Goal: Transaction & Acquisition: Book appointment/travel/reservation

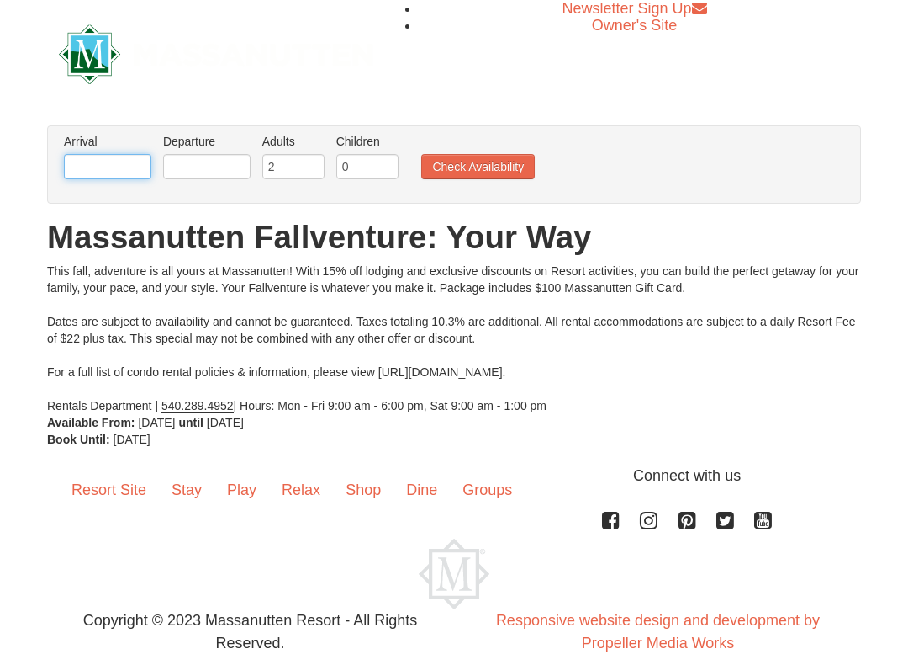
click at [87, 168] on input "text" at bounding box center [107, 166] width 87 height 25
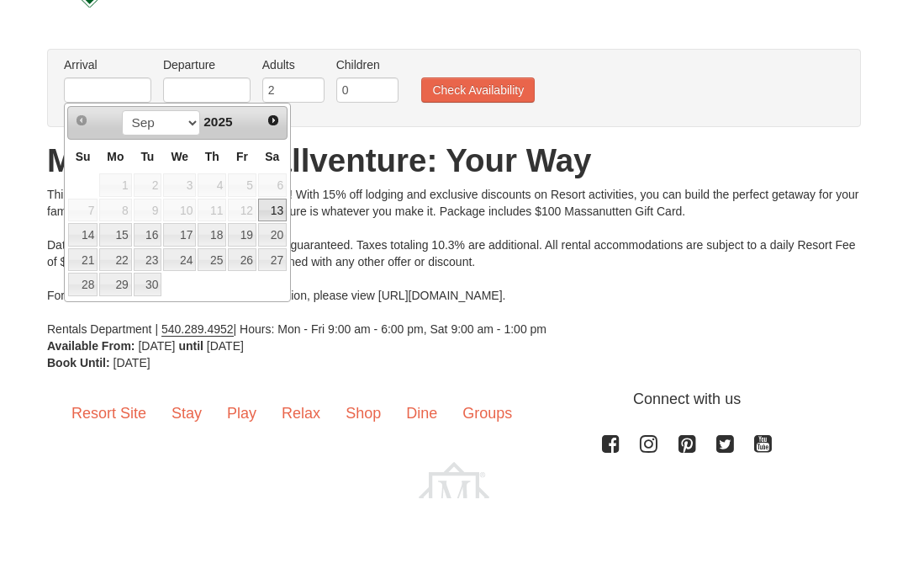
click at [277, 190] on span "Next" at bounding box center [273, 196] width 13 height 13
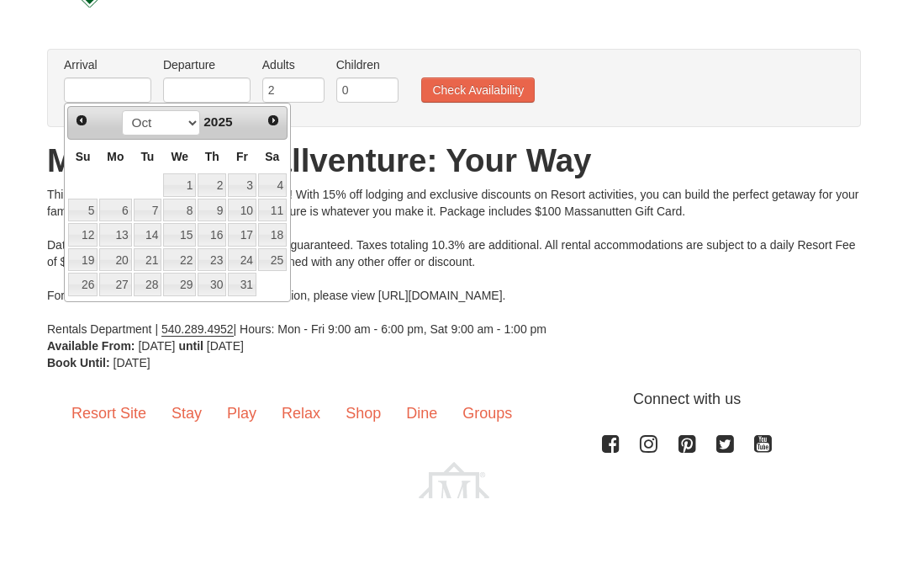
scroll to position [77, 0]
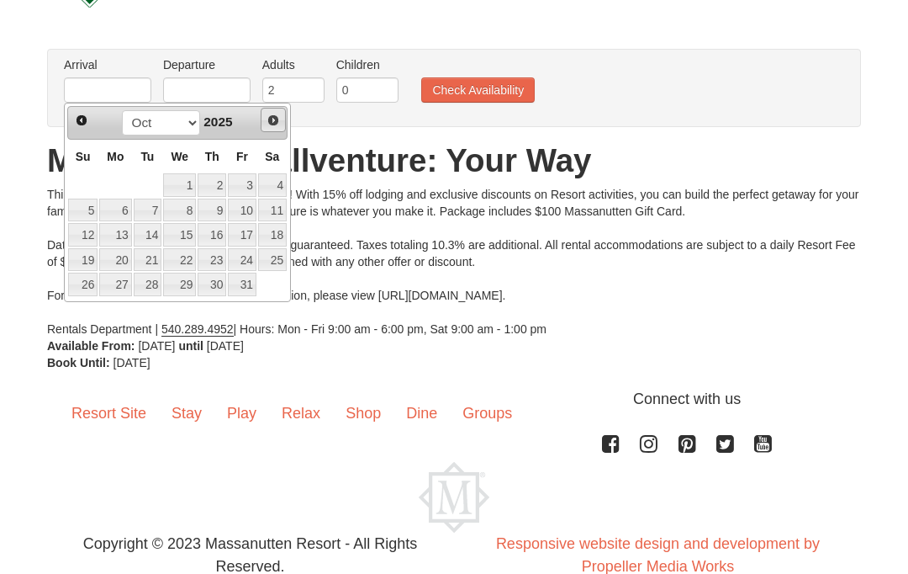
click at [271, 119] on span "Next" at bounding box center [273, 120] width 13 height 13
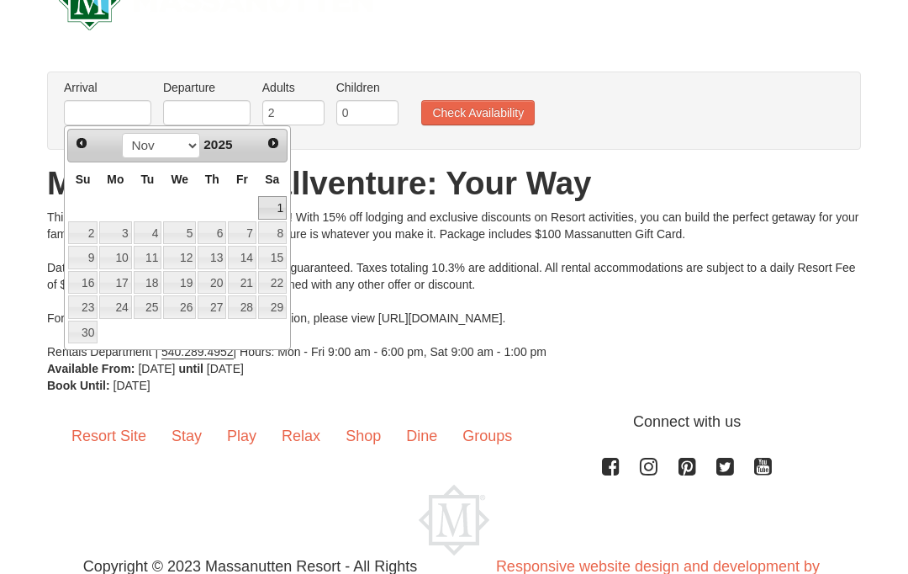
click at [283, 203] on link "1" at bounding box center [272, 208] width 29 height 24
type input "[DATE]"
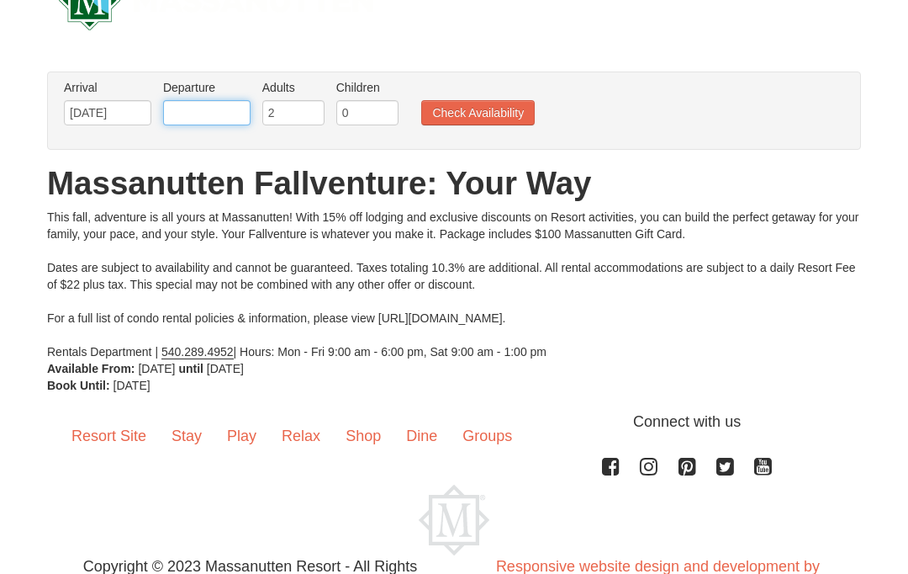
click at [200, 110] on input "text" at bounding box center [206, 112] width 87 height 25
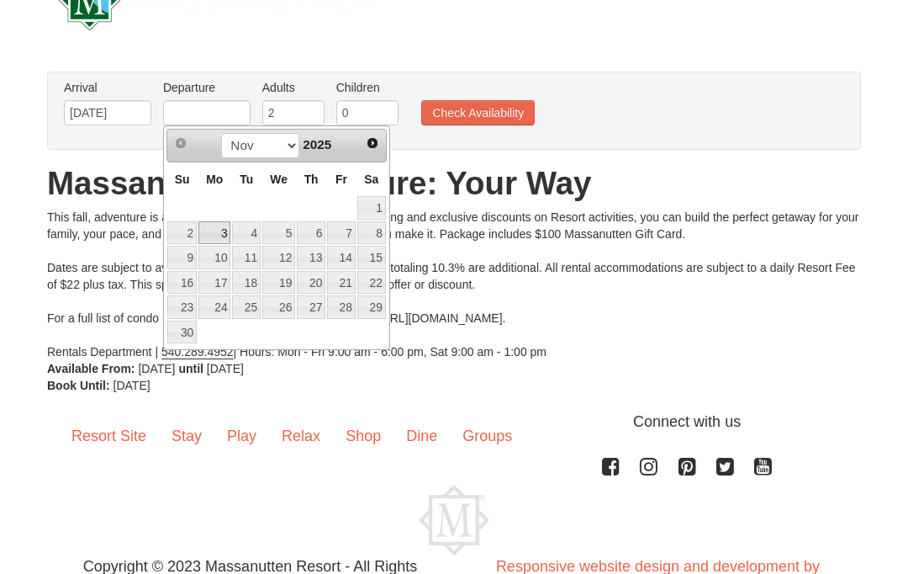
click at [223, 221] on link "3" at bounding box center [215, 233] width 32 height 24
type input "[DATE]"
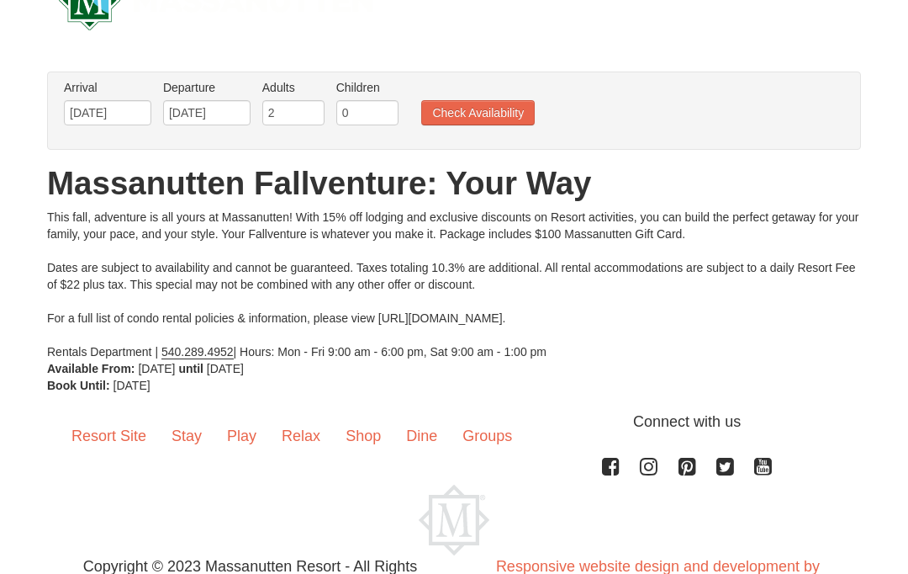
click at [490, 113] on button "Check Availability" at bounding box center [478, 112] width 114 height 25
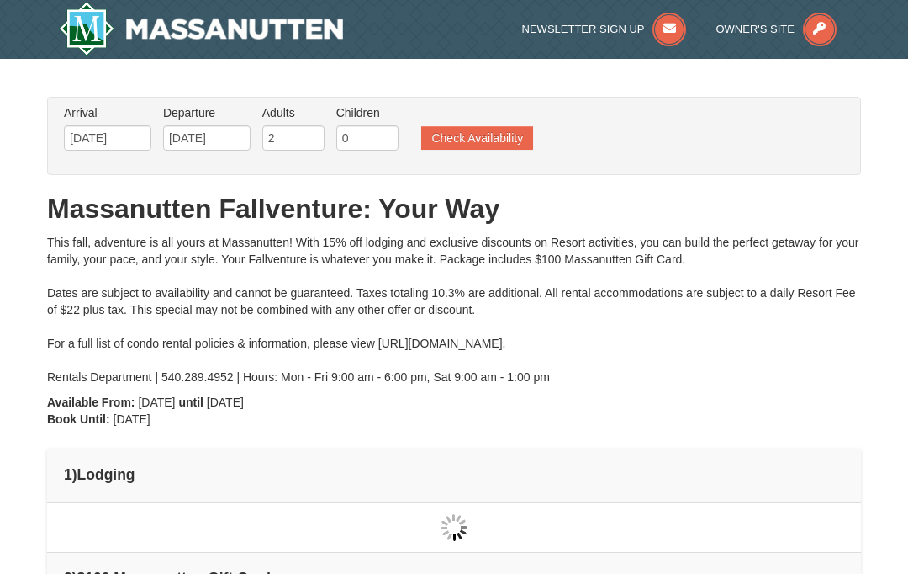
type input "[DATE]"
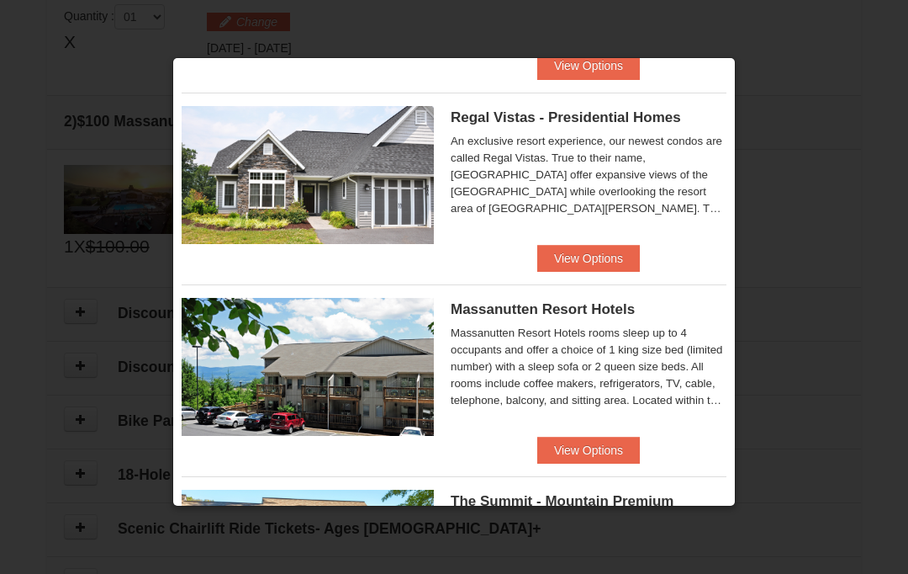
scroll to position [214, 0]
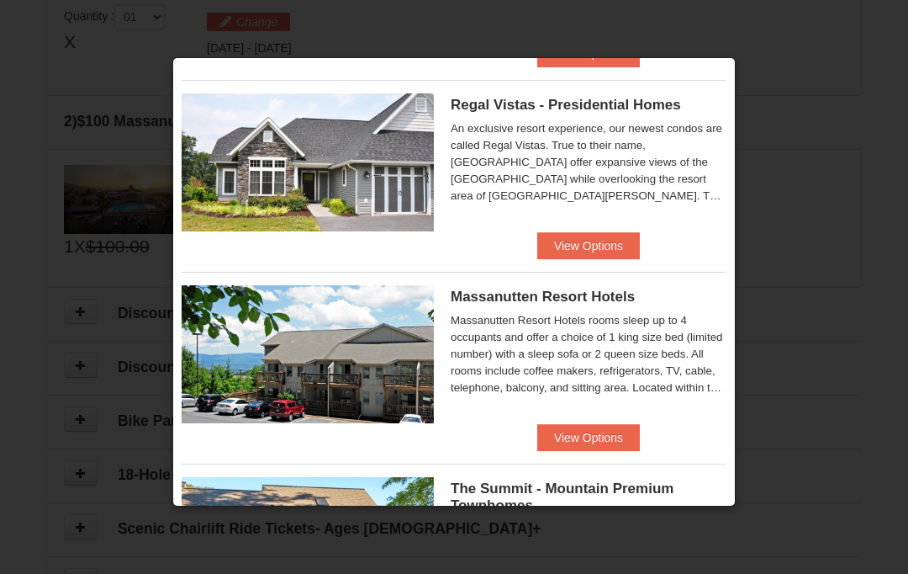
click at [598, 432] on button "View Options" at bounding box center [589, 437] width 103 height 27
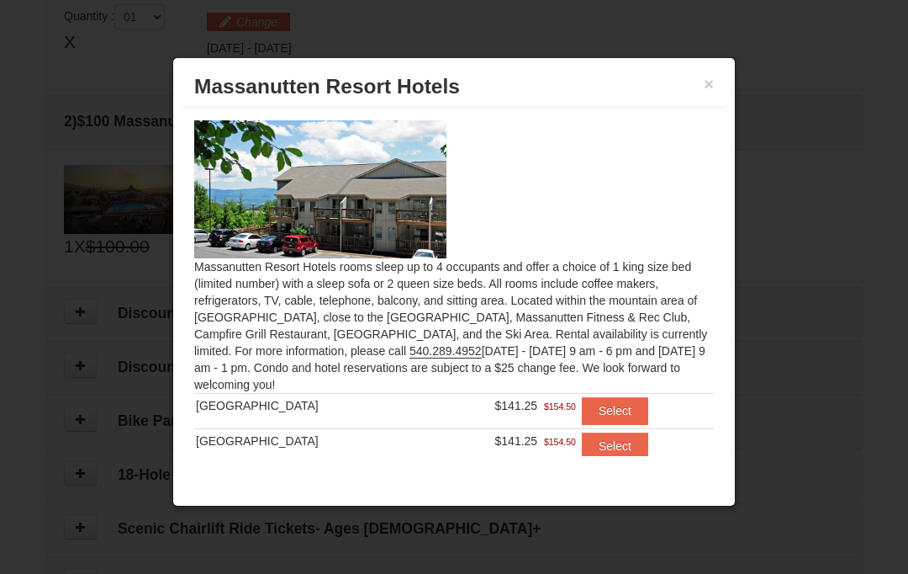
click at [608, 401] on button "Select" at bounding box center [615, 410] width 66 height 27
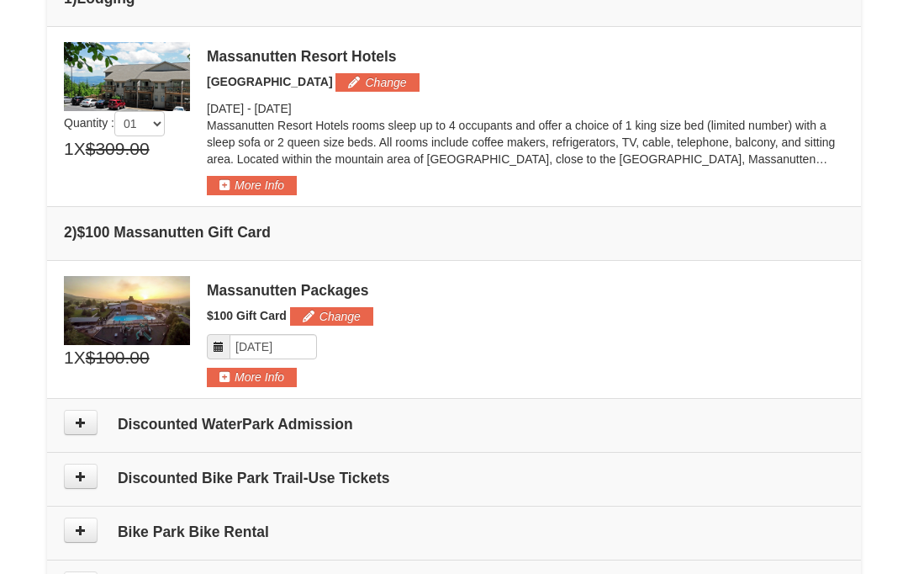
scroll to position [499, 0]
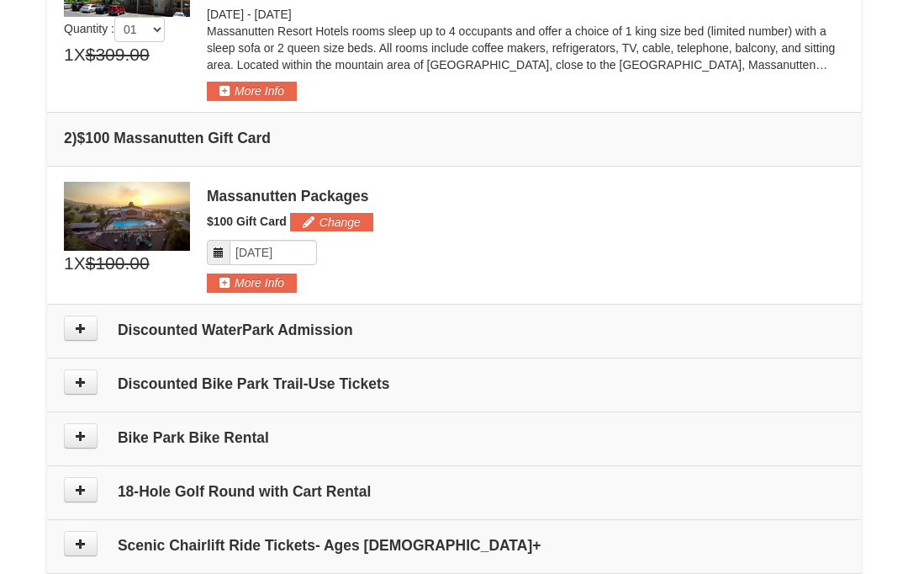
click at [86, 488] on icon at bounding box center [81, 491] width 12 height 12
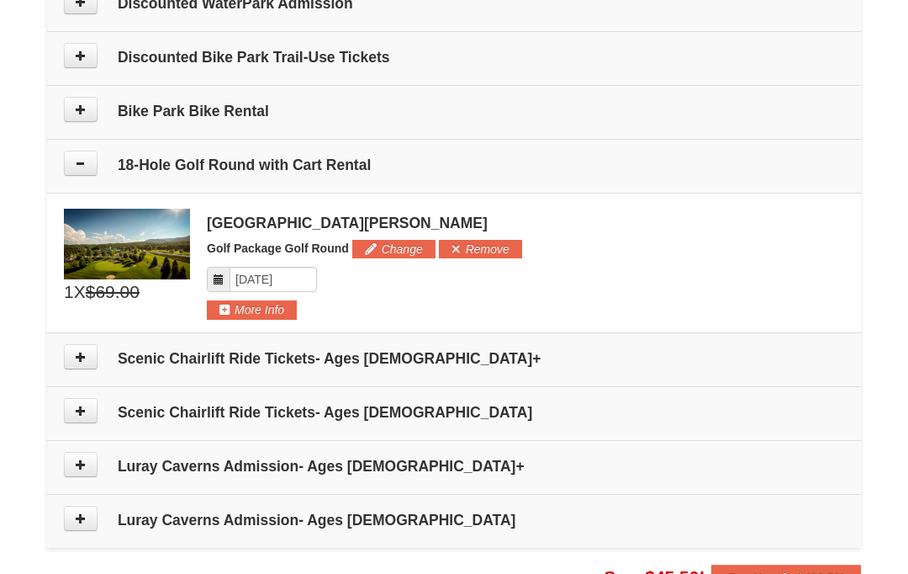
scroll to position [896, 0]
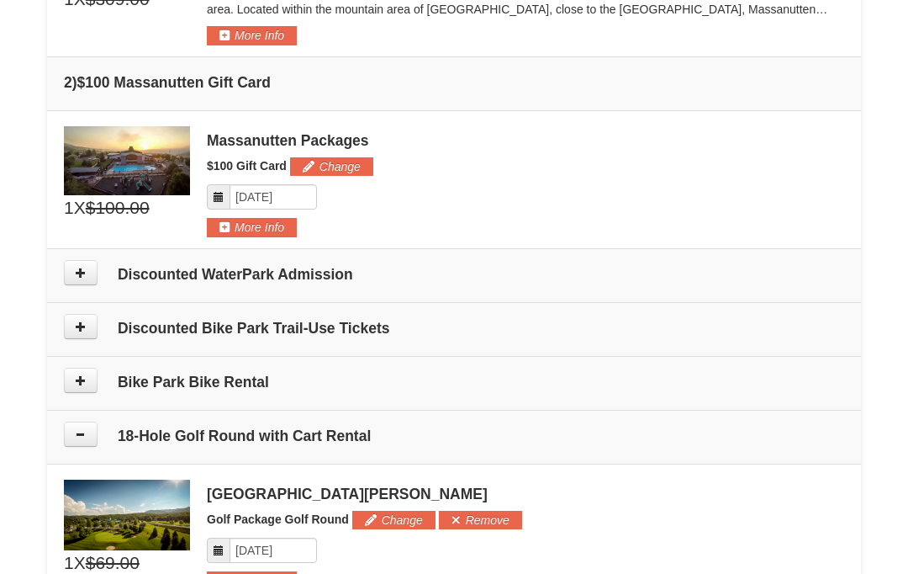
click at [89, 268] on button at bounding box center [81, 272] width 34 height 25
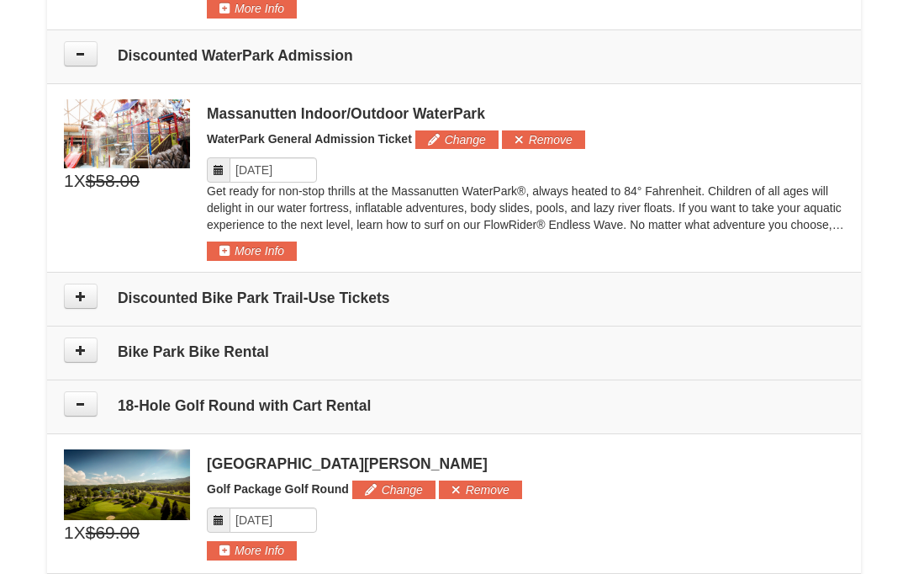
scroll to position [873, 0]
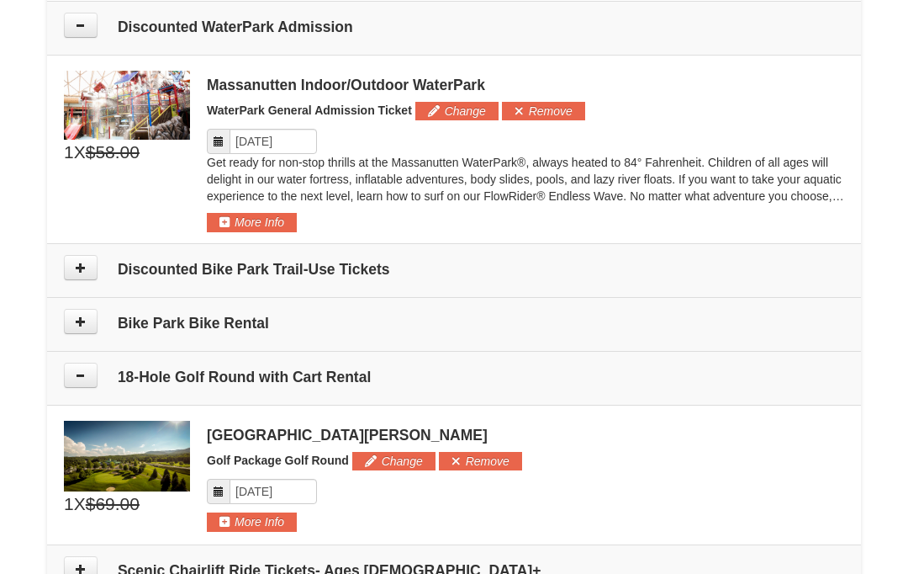
click at [85, 326] on button at bounding box center [81, 321] width 34 height 25
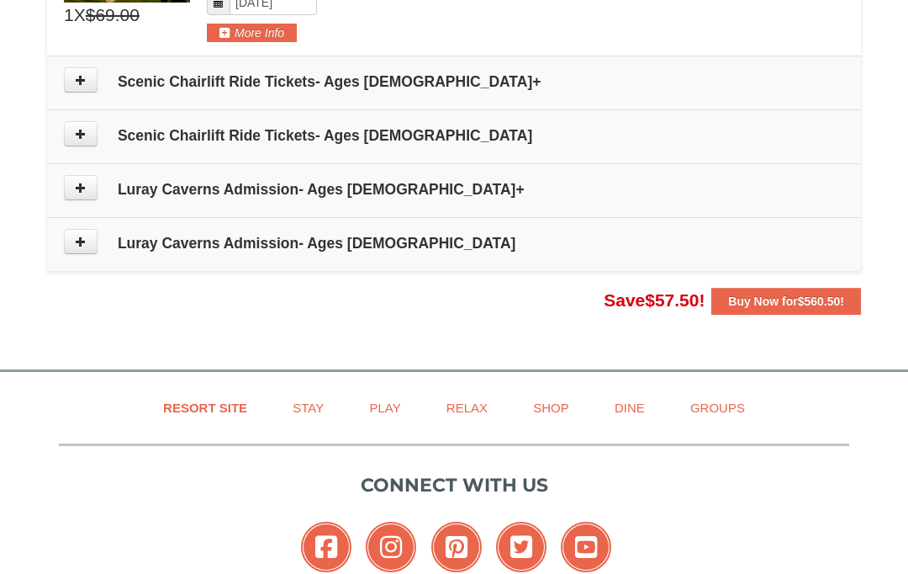
scroll to position [1545, 0]
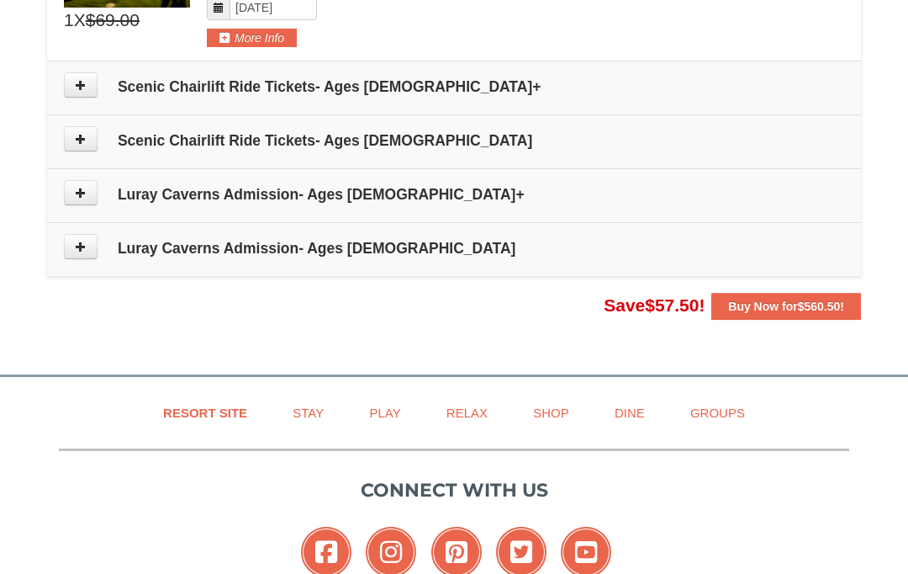
click at [808, 305] on span "$560.50" at bounding box center [819, 305] width 43 height 13
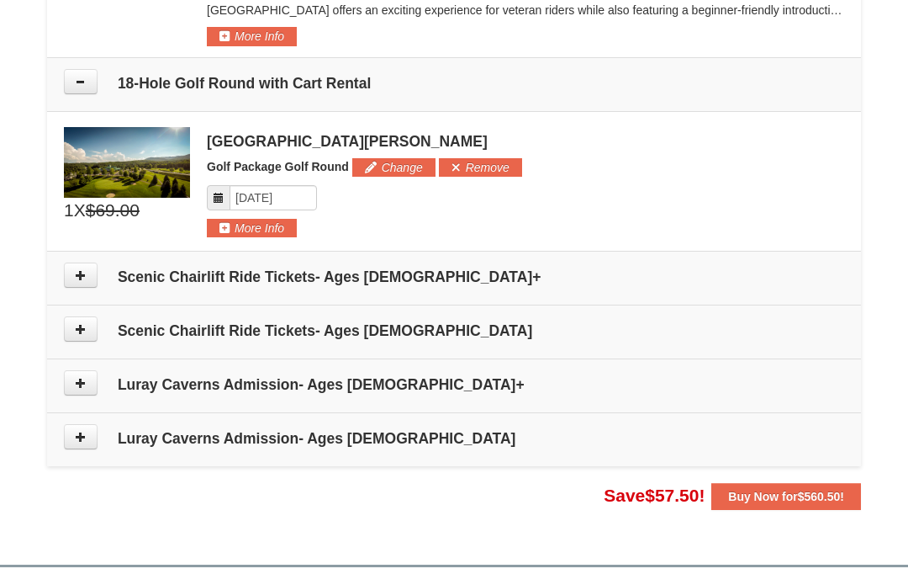
scroll to position [1357, 0]
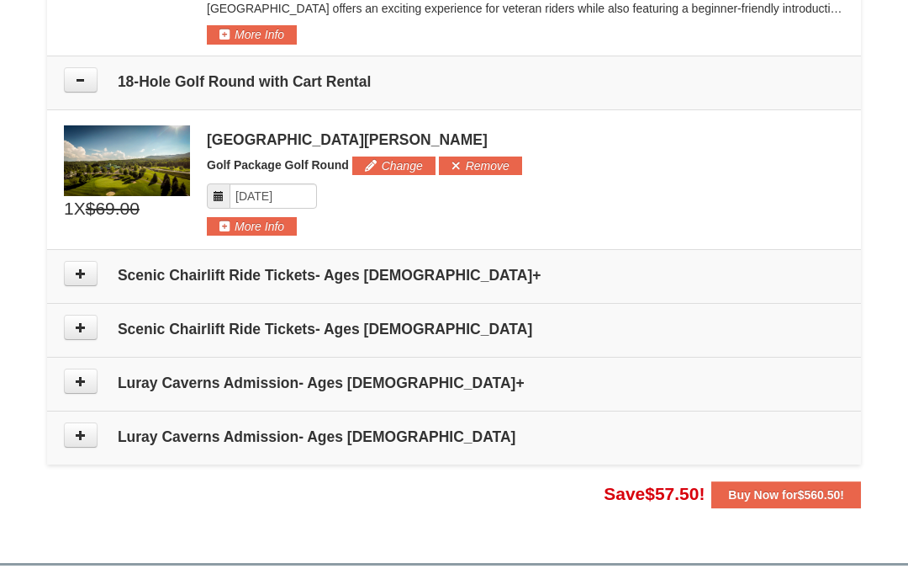
click at [797, 500] on strong "Buy Now for $560.50 !" at bounding box center [786, 494] width 116 height 13
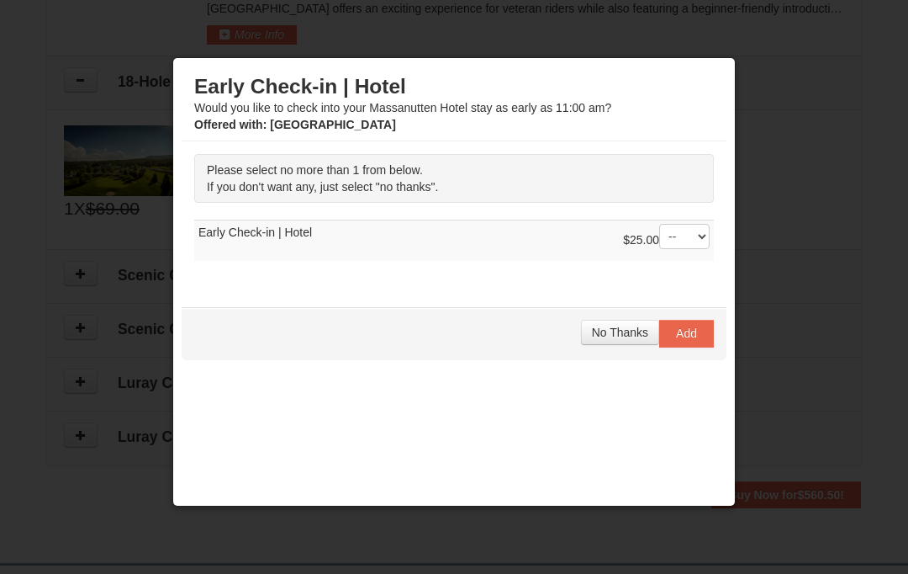
click at [618, 331] on span "No Thanks" at bounding box center [620, 332] width 56 height 13
click at [611, 336] on span "No Thanks" at bounding box center [620, 332] width 56 height 13
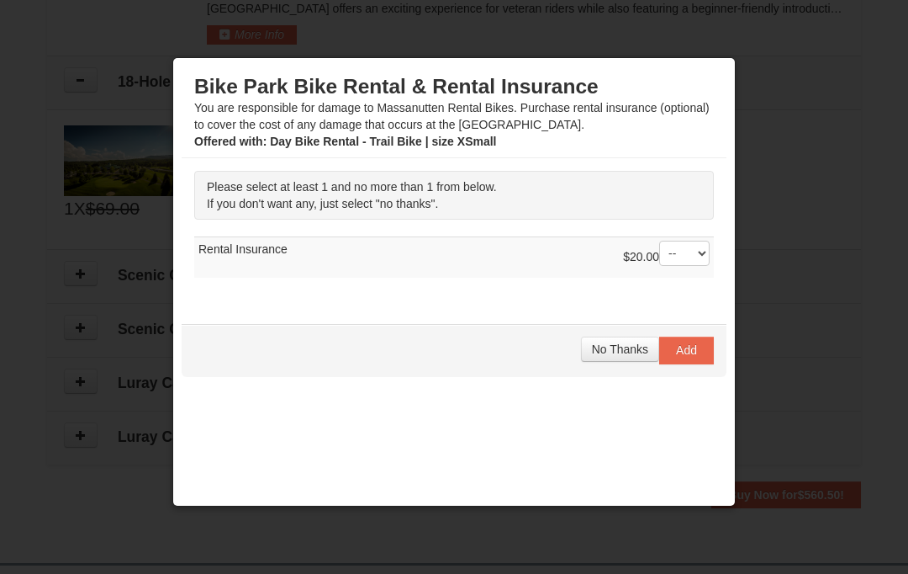
click at [622, 352] on span "No Thanks" at bounding box center [620, 348] width 56 height 13
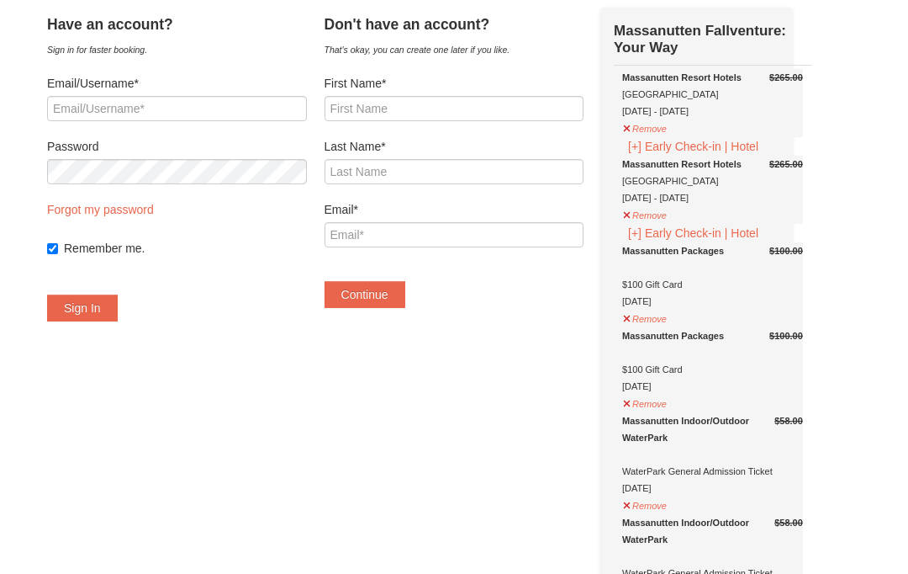
scroll to position [102, 0]
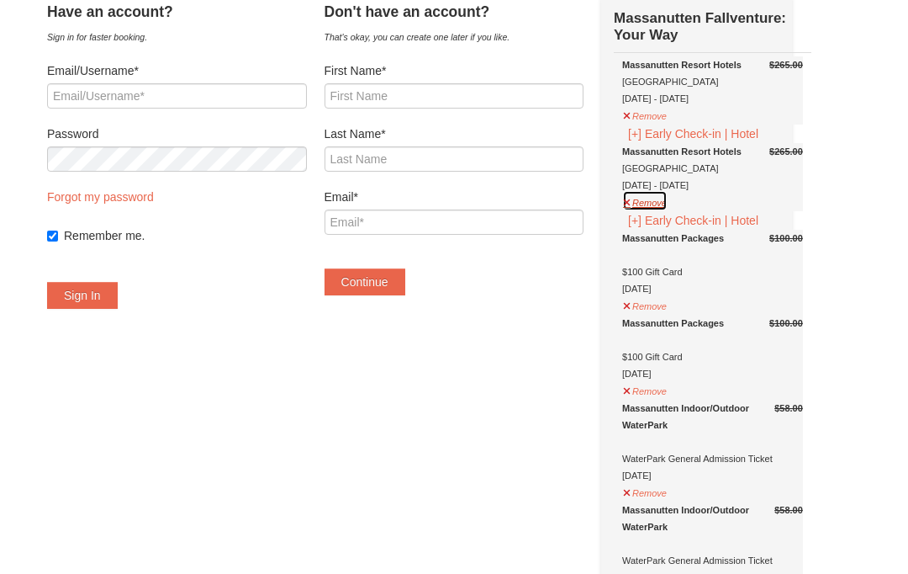
click at [641, 211] on button "Remove" at bounding box center [644, 200] width 45 height 21
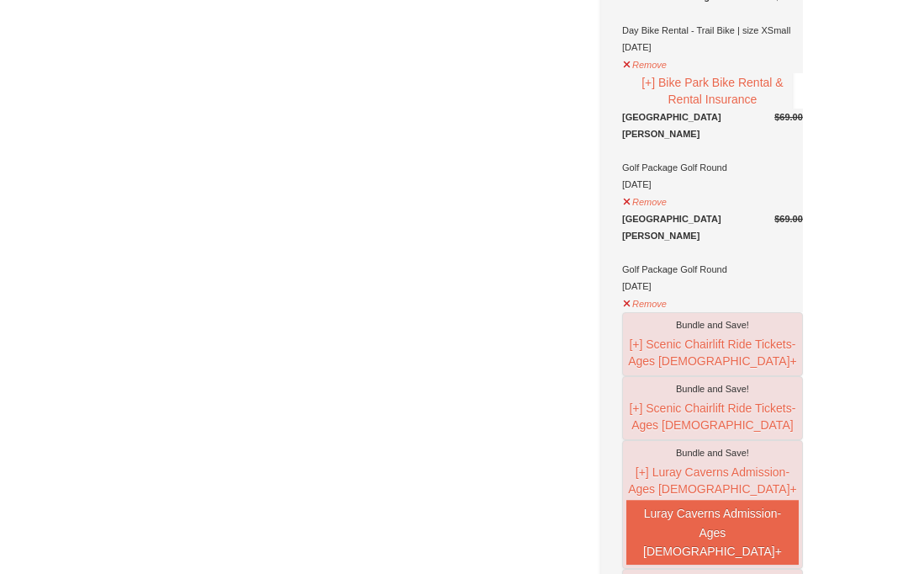
scroll to position [813, 0]
click at [649, 211] on button "Remove" at bounding box center [644, 200] width 45 height 21
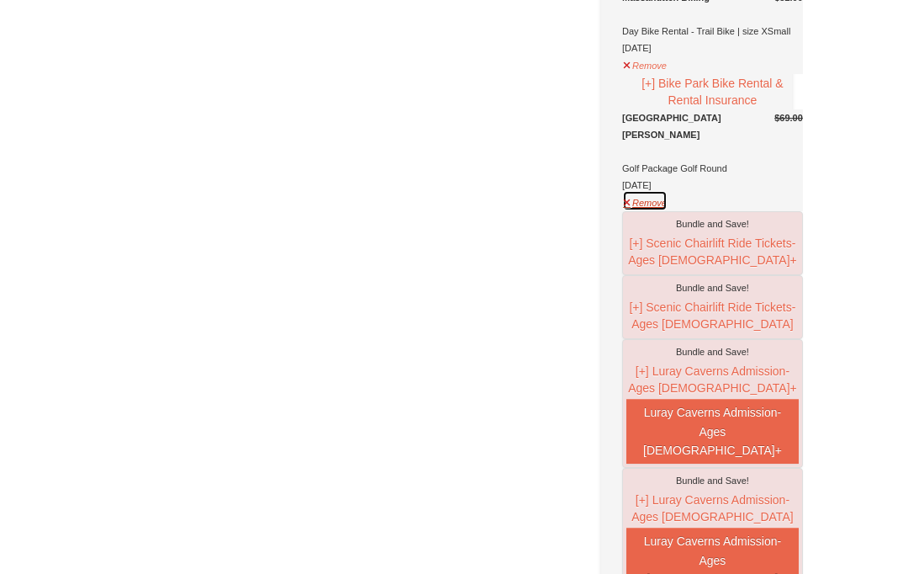
click at [649, 211] on button "Remove" at bounding box center [644, 200] width 45 height 21
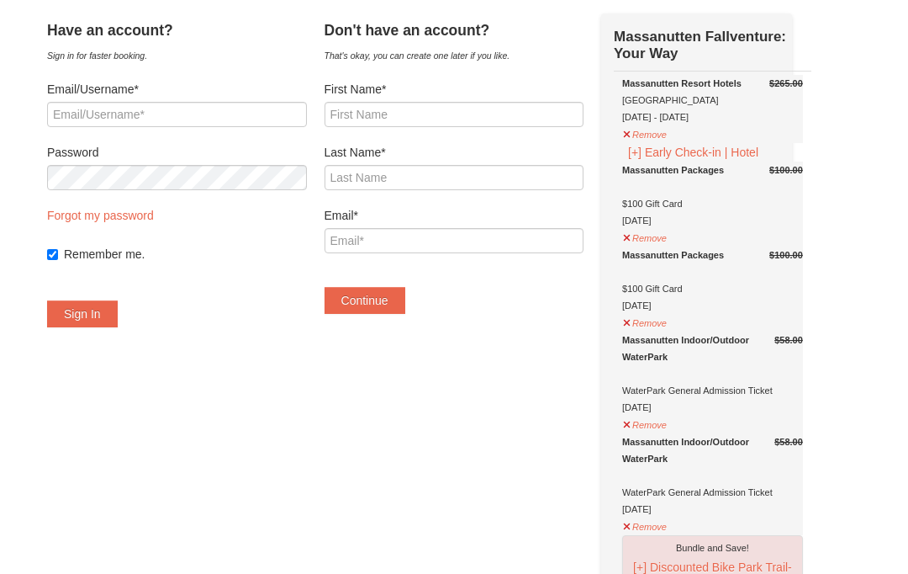
scroll to position [108, 0]
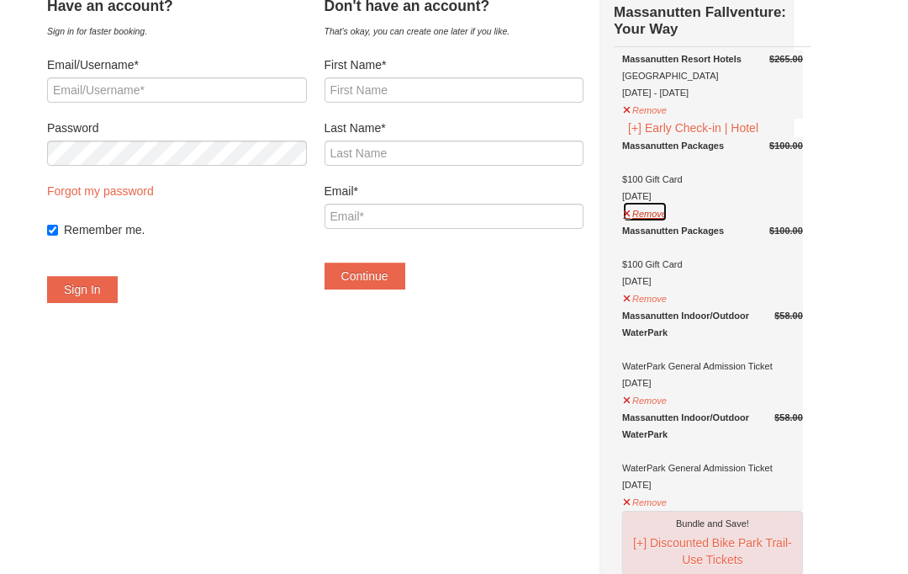
click at [650, 222] on button "Remove" at bounding box center [644, 211] width 45 height 21
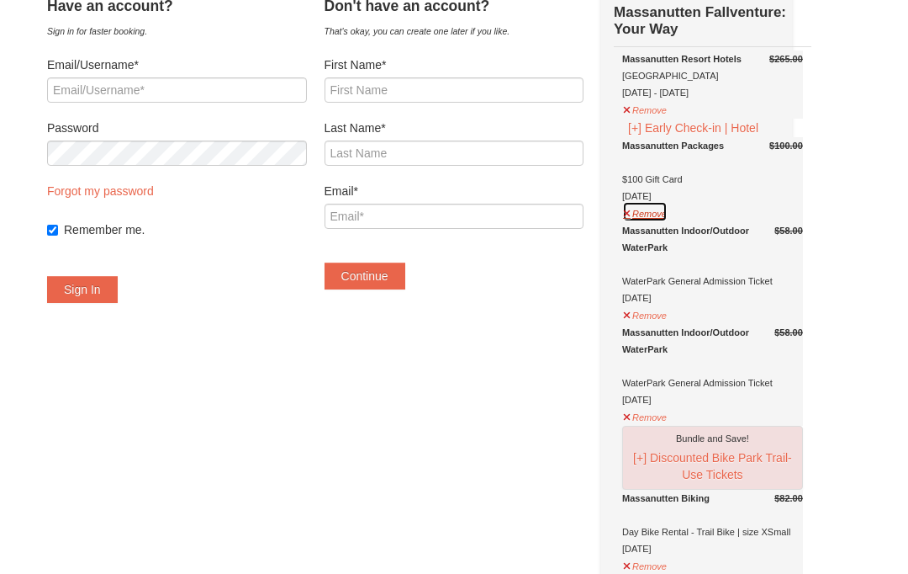
click at [646, 222] on button "Remove" at bounding box center [644, 211] width 45 height 21
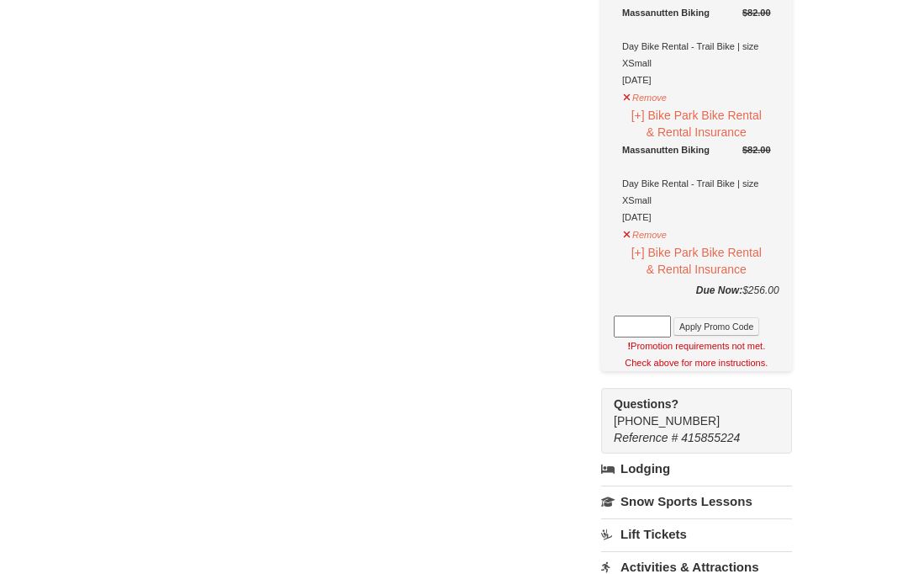
scroll to position [573, 0]
